Goal: Browse casually: Explore the website without a specific task or goal

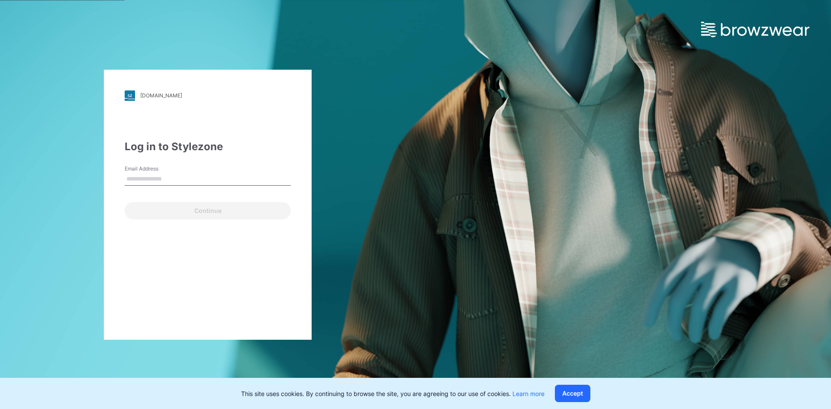
type input "**********"
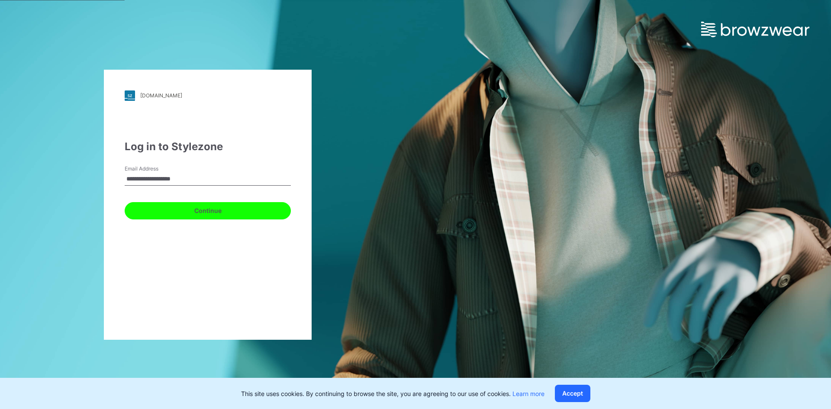
click at [181, 209] on button "Continue" at bounding box center [208, 210] width 166 height 17
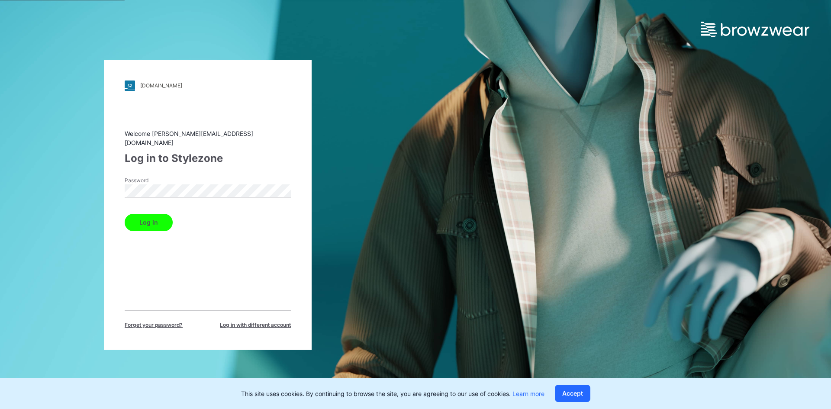
click at [155, 223] on button "Log in" at bounding box center [149, 222] width 48 height 17
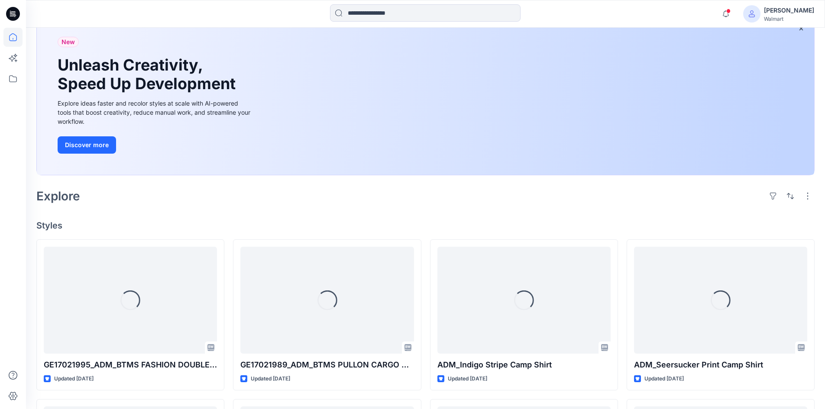
scroll to position [130, 0]
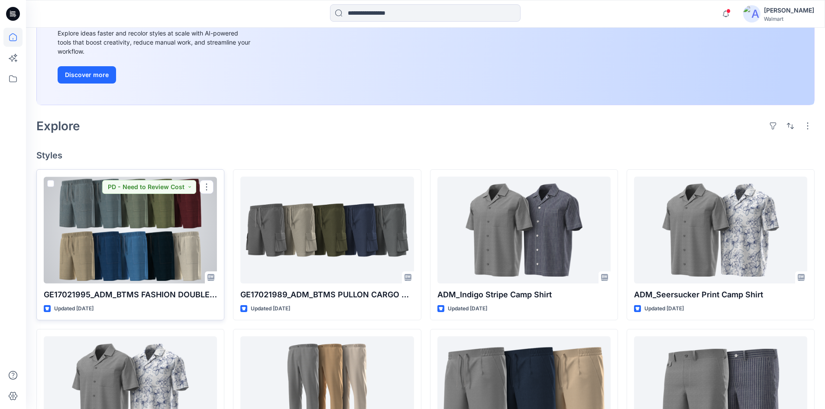
click at [111, 248] on div at bounding box center [130, 230] width 173 height 107
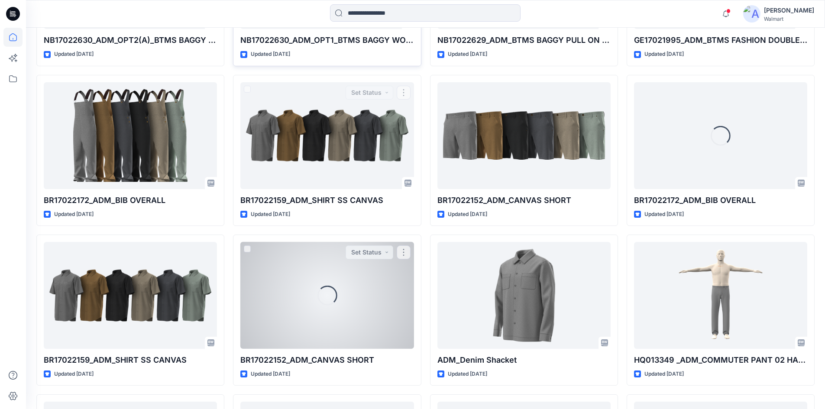
scroll to position [1665, 0]
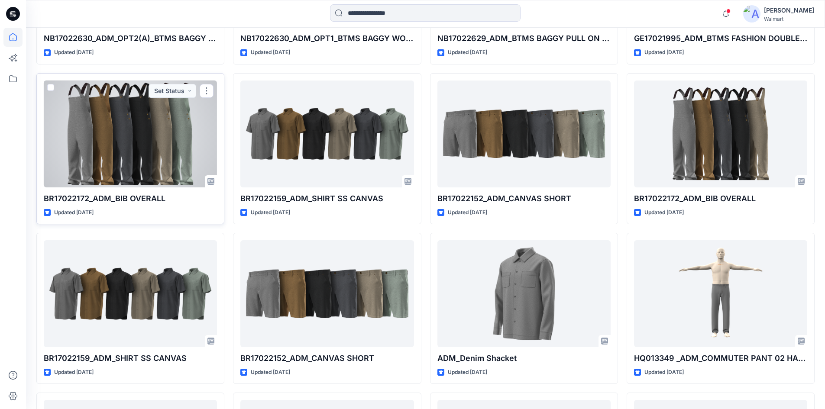
click at [93, 113] on div at bounding box center [130, 134] width 173 height 107
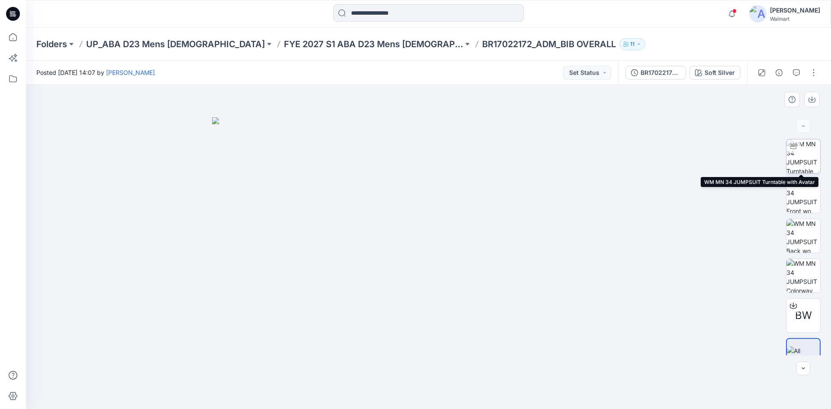
click at [800, 146] on img at bounding box center [804, 156] width 34 height 34
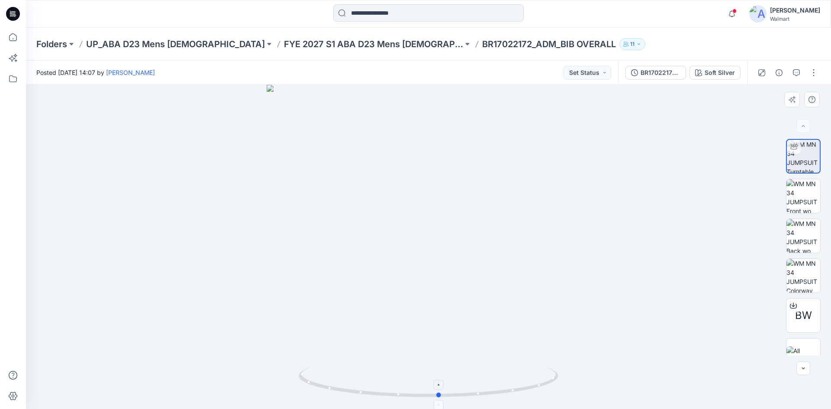
drag, startPoint x: 428, startPoint y: 395, endPoint x: 439, endPoint y: 407, distance: 16.3
click at [439, 400] on icon at bounding box center [430, 383] width 262 height 32
drag, startPoint x: 440, startPoint y: 151, endPoint x: 428, endPoint y: 321, distance: 170.6
drag, startPoint x: 441, startPoint y: 398, endPoint x: 551, endPoint y: 366, distance: 113.9
click at [550, 382] on icon at bounding box center [430, 383] width 262 height 32
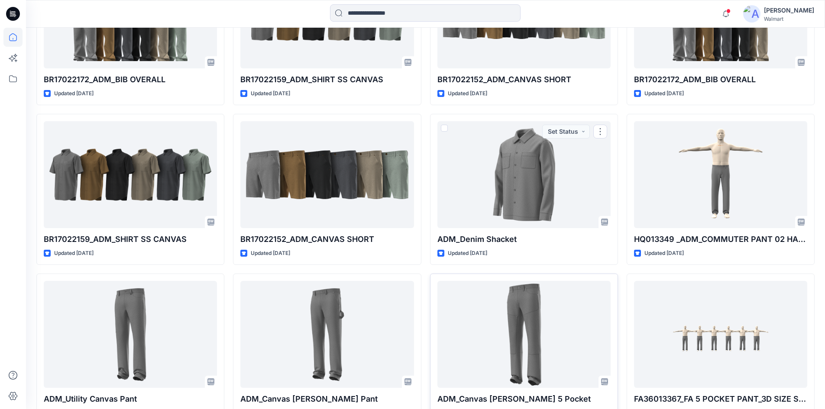
scroll to position [1841, 0]
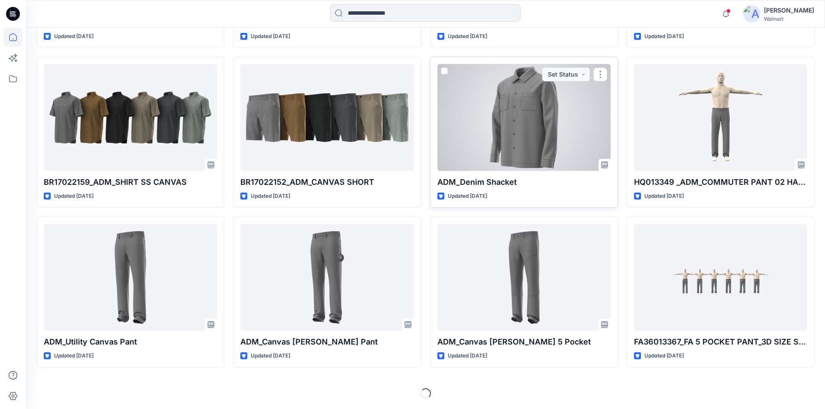
click at [525, 132] on div at bounding box center [523, 117] width 173 height 107
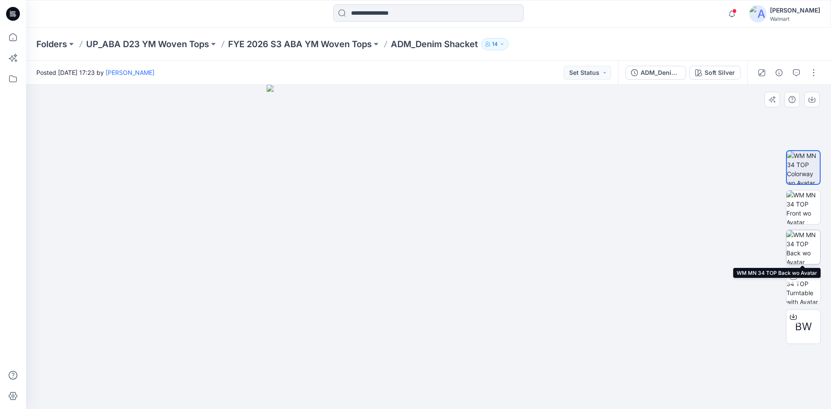
click at [815, 244] on img at bounding box center [804, 247] width 34 height 34
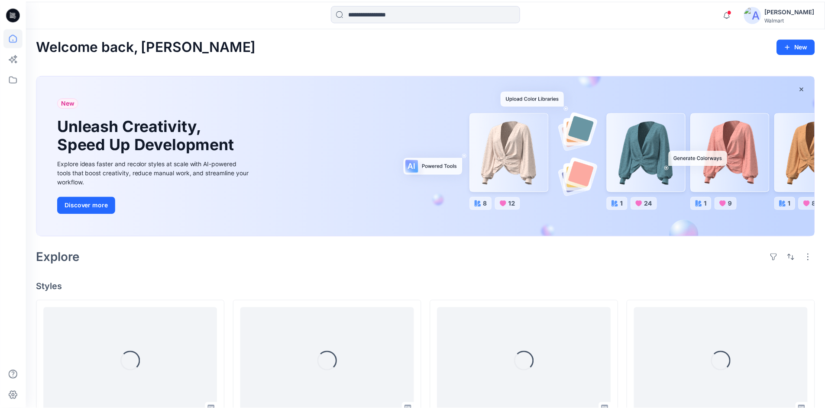
scroll to position [1841, 0]
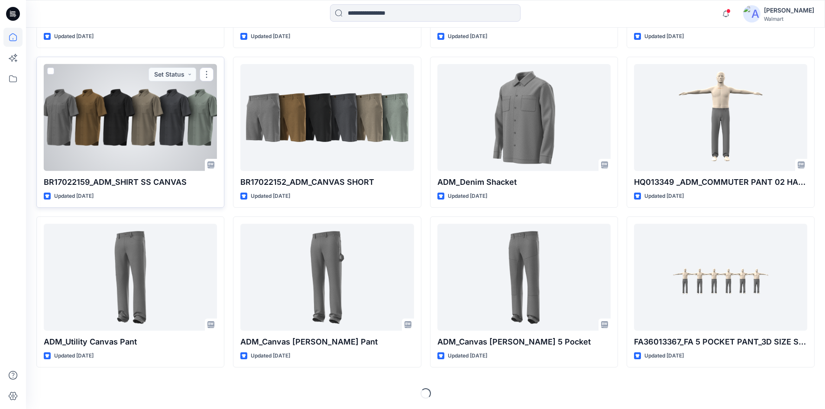
click at [106, 133] on div at bounding box center [130, 117] width 173 height 107
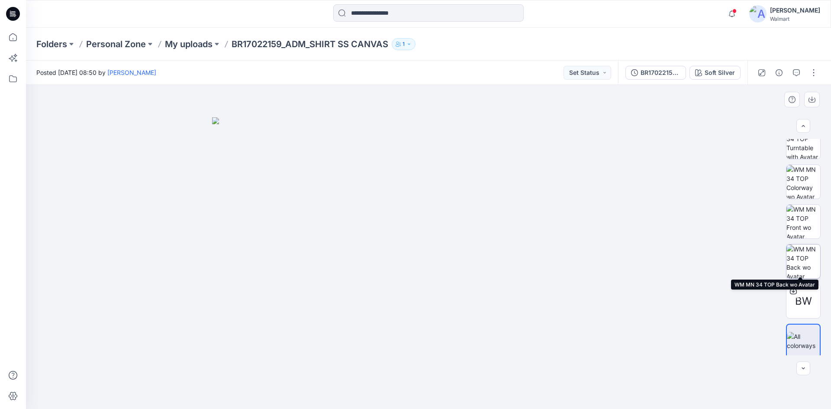
scroll to position [17, 0]
click at [456, 223] on img at bounding box center [428, 263] width 433 height 292
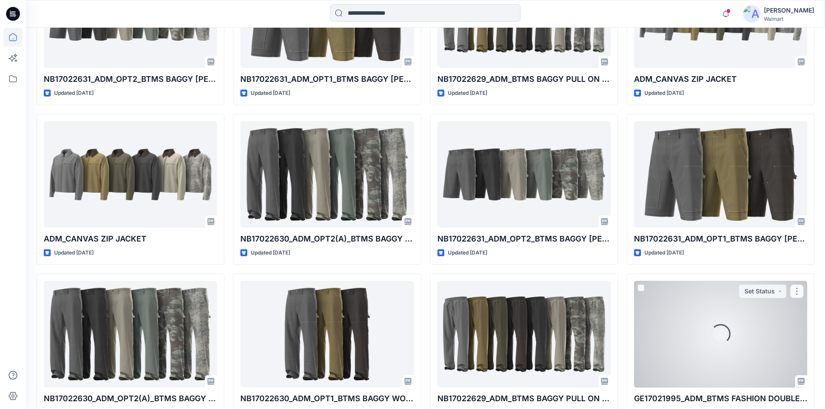
scroll to position [1278, 0]
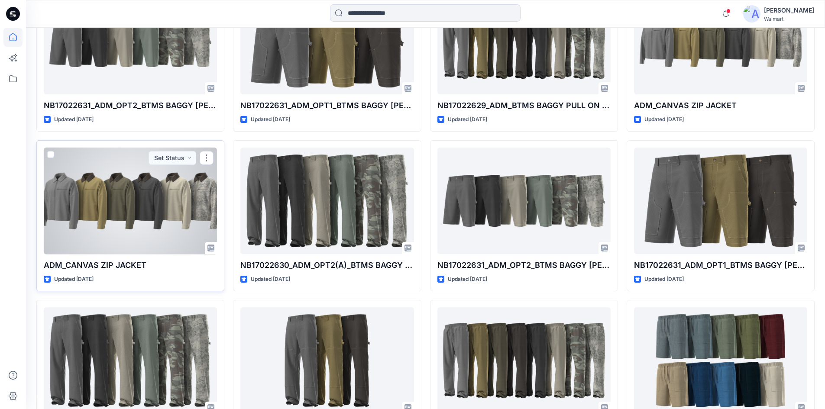
click at [145, 220] on div at bounding box center [130, 201] width 173 height 107
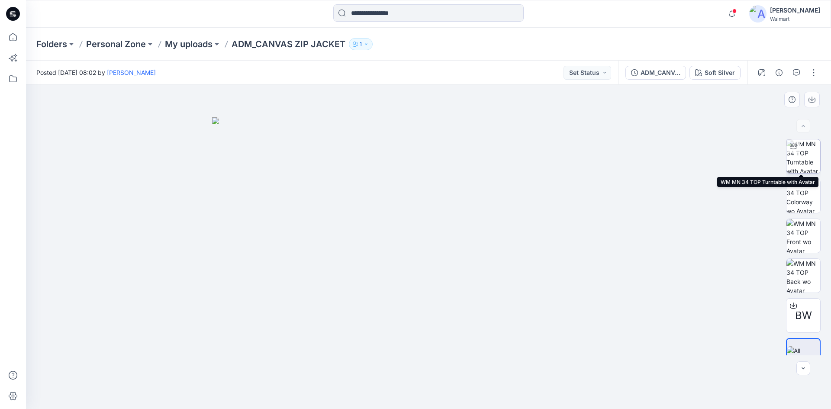
click at [805, 152] on img at bounding box center [804, 156] width 34 height 34
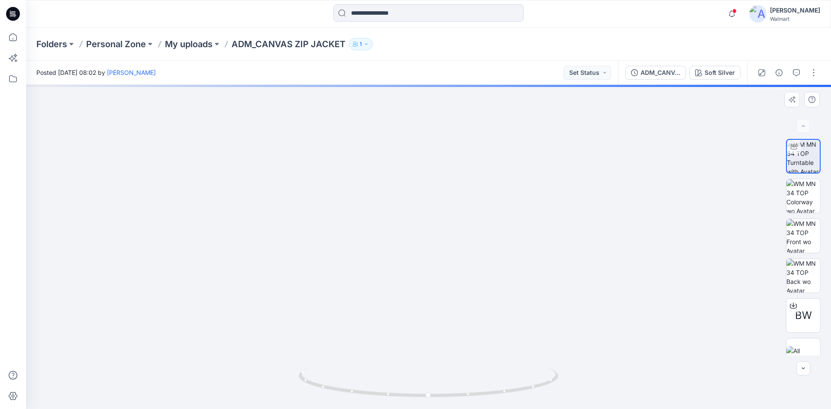
drag, startPoint x: 452, startPoint y: 114, endPoint x: 470, endPoint y: 215, distance: 102.6
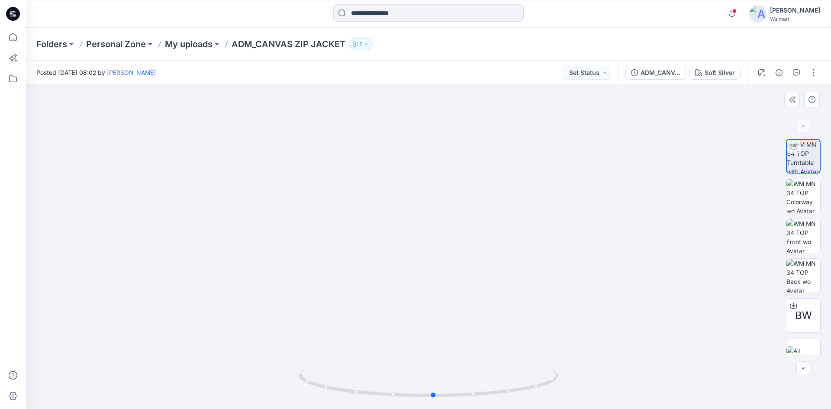
drag, startPoint x: 431, startPoint y: 398, endPoint x: 696, endPoint y: 395, distance: 265.0
click at [696, 395] on div at bounding box center [428, 247] width 805 height 324
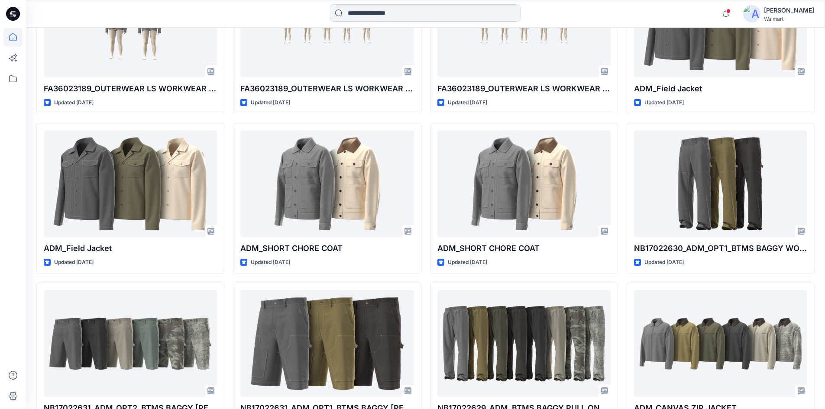
scroll to position [975, 0]
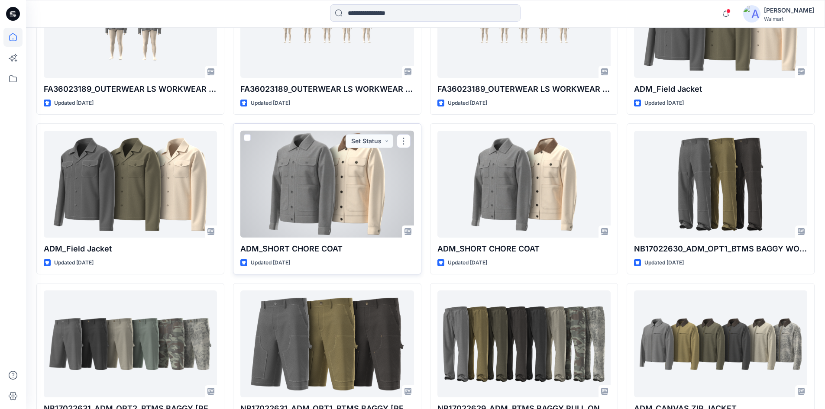
click at [302, 160] on div at bounding box center [326, 184] width 173 height 107
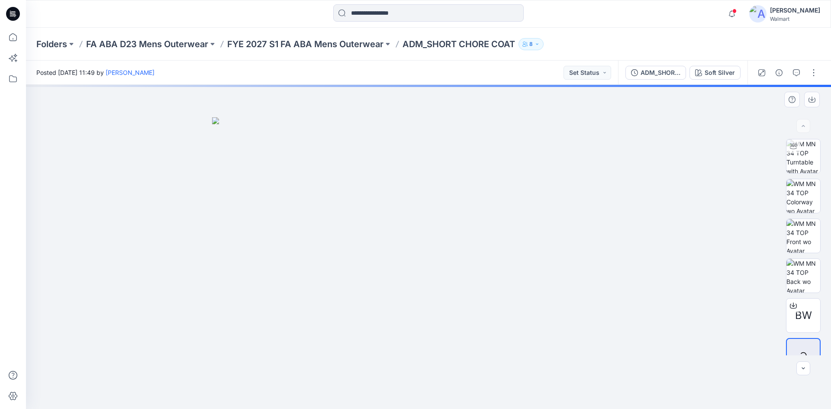
click at [476, 199] on img at bounding box center [428, 263] width 433 height 292
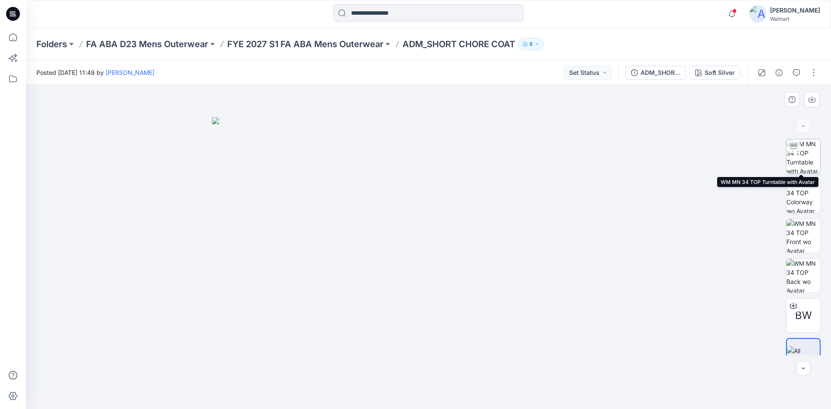
click at [807, 165] on img at bounding box center [804, 156] width 34 height 34
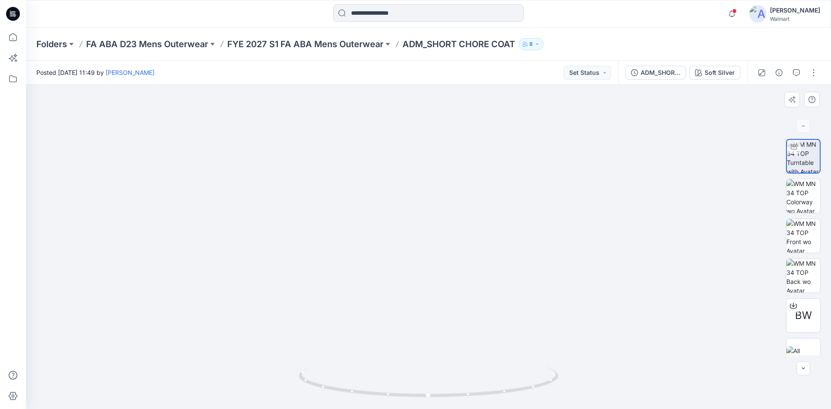
drag, startPoint x: 447, startPoint y: 137, endPoint x: 435, endPoint y: 236, distance: 99.5
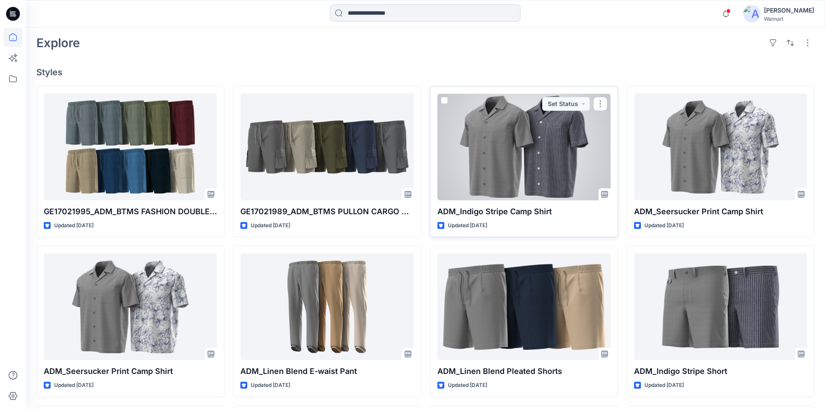
scroll to position [217, 0]
